Goal: Communication & Community: Ask a question

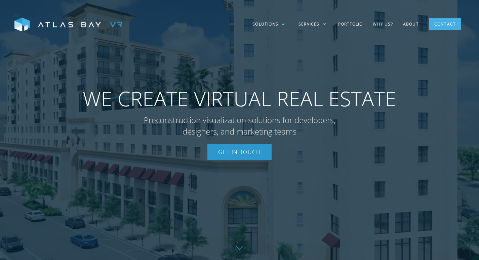
click at [439, 26] on div "Contact" at bounding box center [445, 24] width 22 height 10
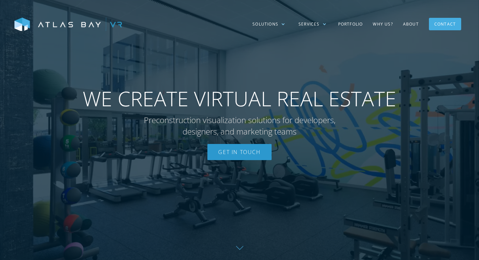
click at [439, 26] on div "Contact" at bounding box center [445, 24] width 22 height 10
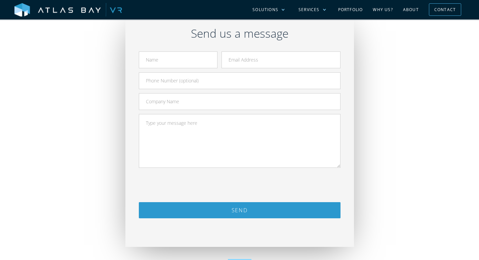
scroll to position [269, 0]
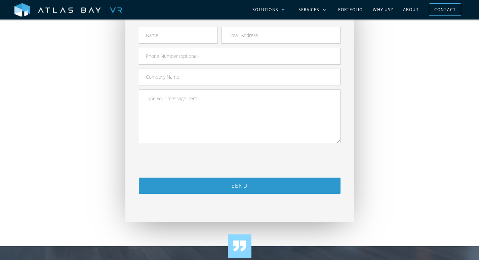
click at [151, 44] on form "Send" at bounding box center [240, 120] width 202 height 187
click at [181, 41] on input "Contact Form" at bounding box center [178, 35] width 79 height 17
type input "Ava Black"
type input "ava@summitshieldcleaning.com"
type input "4703196012"
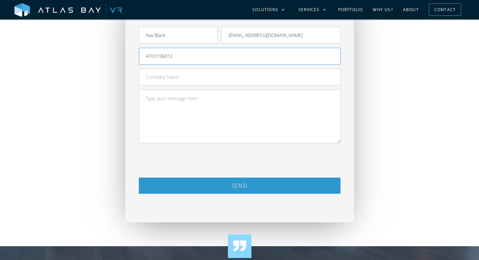
type input "Summit Shield Cleaning"
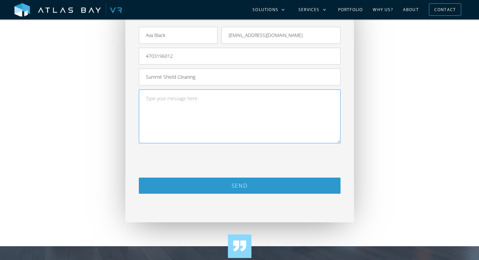
paste textarea "I recently met with clients in the area and thought you might like a cleaning q…"
click at [244, 124] on textarea "Contact Form" at bounding box center [240, 116] width 202 height 54
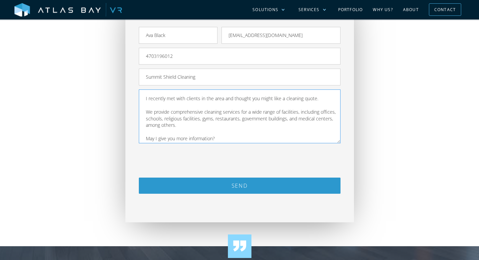
scroll to position [59, 0]
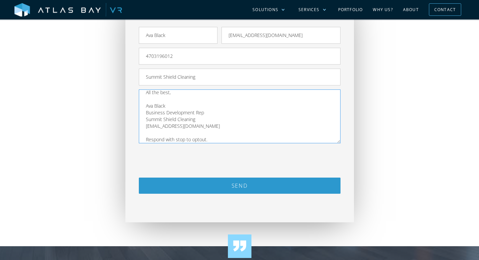
type textarea "I recently met with clients in the area and thought you might like a cleaning q…"
click at [246, 126] on textarea "I recently met with clients in the area and thought you might like a cleaning q…" at bounding box center [240, 116] width 202 height 54
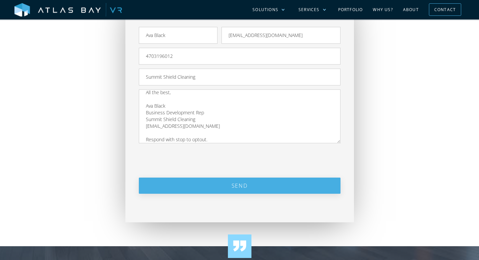
click at [247, 186] on input "Send" at bounding box center [240, 185] width 202 height 16
type input "Please wait..."
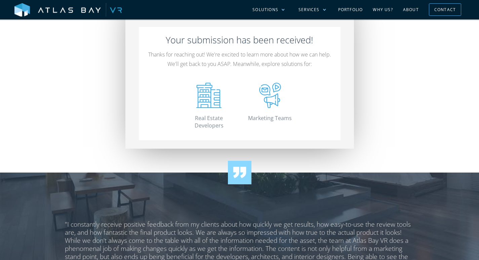
scroll to position [150, 0]
